Goal: Transaction & Acquisition: Purchase product/service

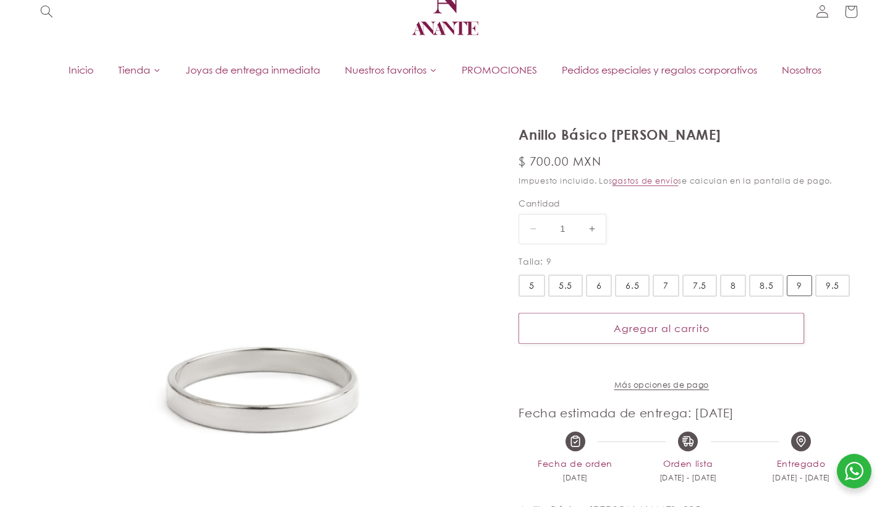
scroll to position [43, 0]
select select "{"isForProduct":true,"id":43715634987162,"title":"5","available":true,"price":7…"
select select "{"isForProduct":false,"id":43715634004122,"title":"5","available":true,"price":…"
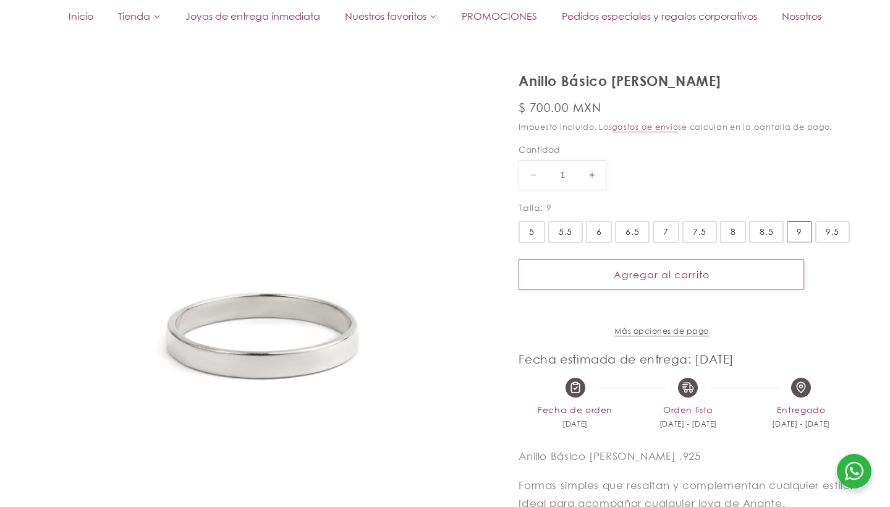
scroll to position [97, 0]
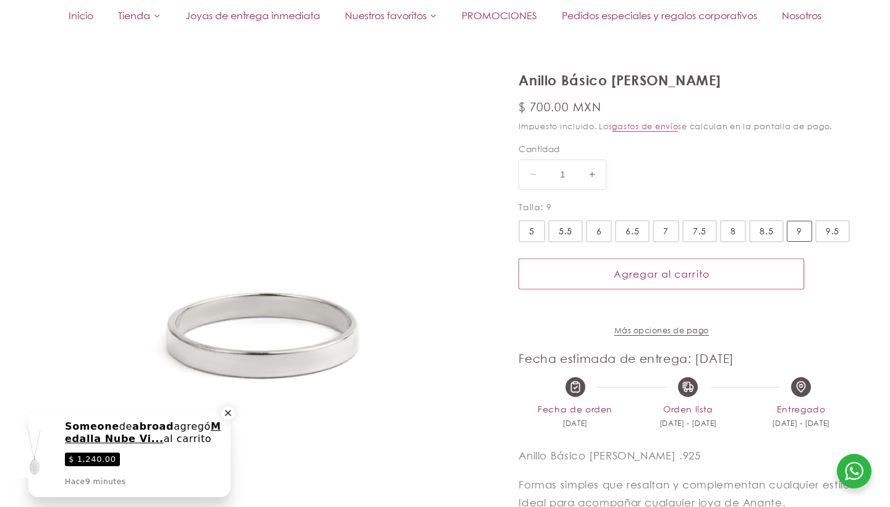
click at [224, 416] on icon "Close a notification" at bounding box center [228, 412] width 11 height 11
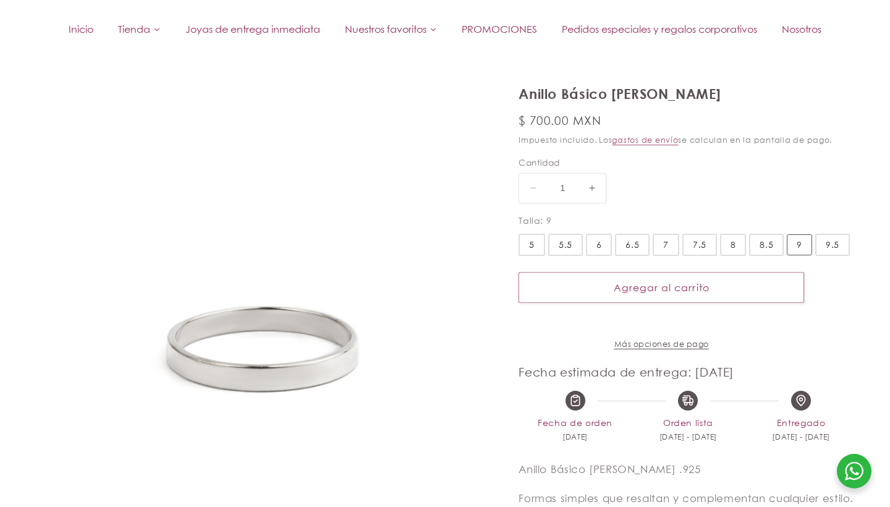
scroll to position [94, 0]
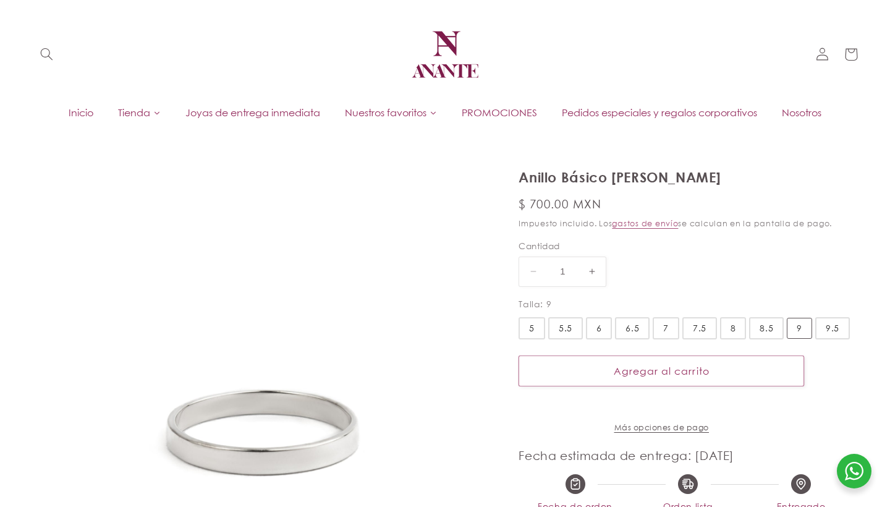
select select "{"isForProduct":true,"id":43715634987162,"title":"5","available":true,"price":7…"
select select "{"isForProduct":false,"id":43715634004122,"title":"5","available":true,"price":…"
